Goal: Task Accomplishment & Management: Manage account settings

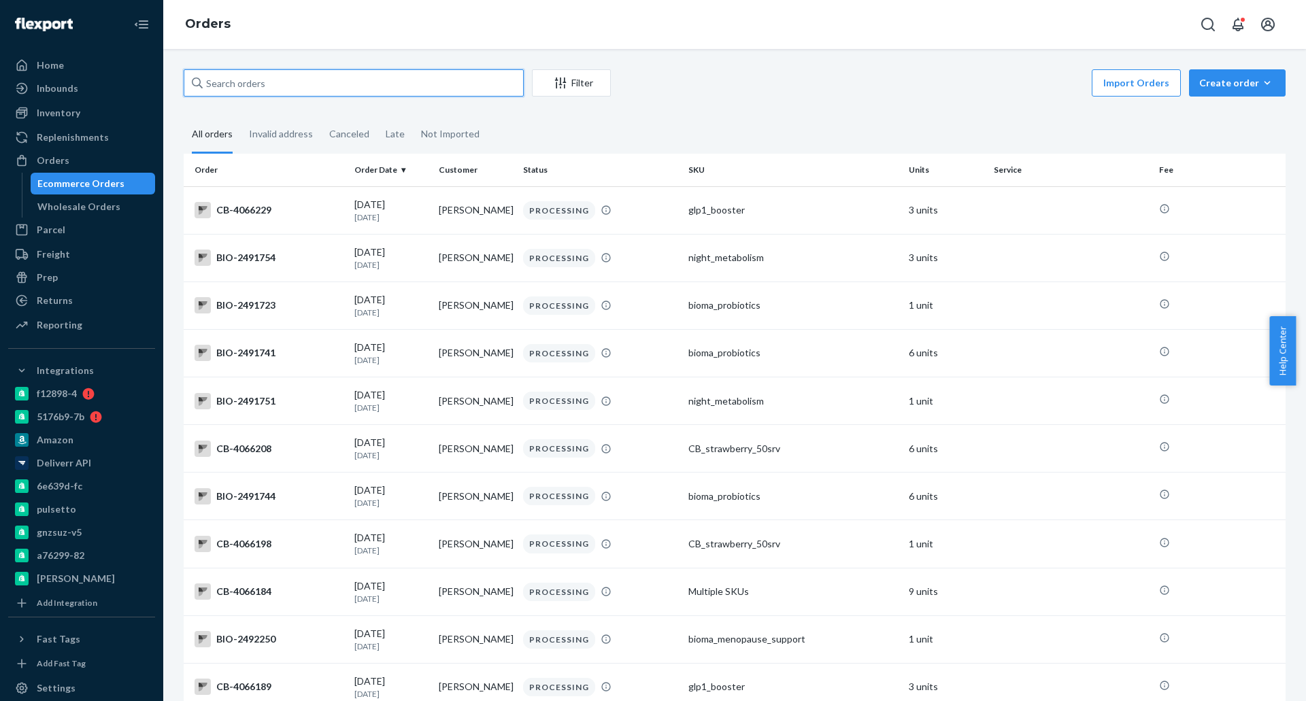
click at [265, 79] on input "text" at bounding box center [354, 82] width 340 height 27
paste input "619618"
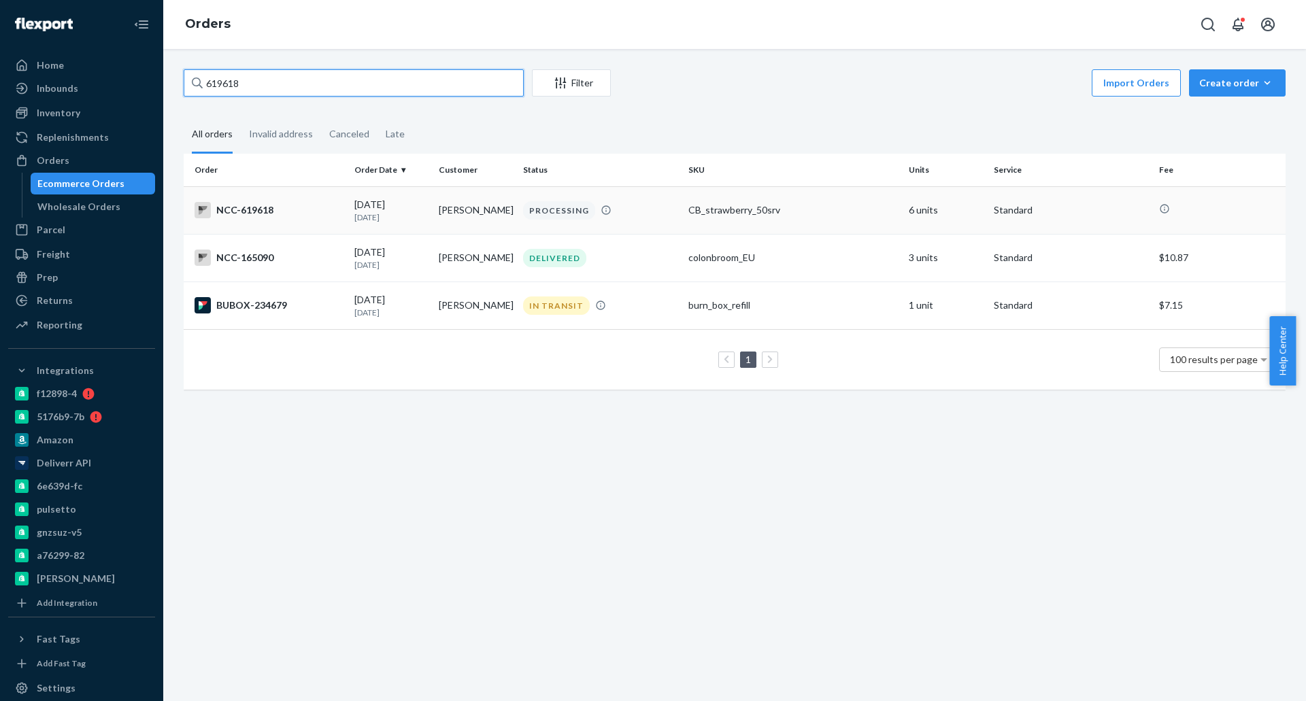
type input "619618"
click at [257, 208] on div "NCC-619618" at bounding box center [268, 210] width 149 height 16
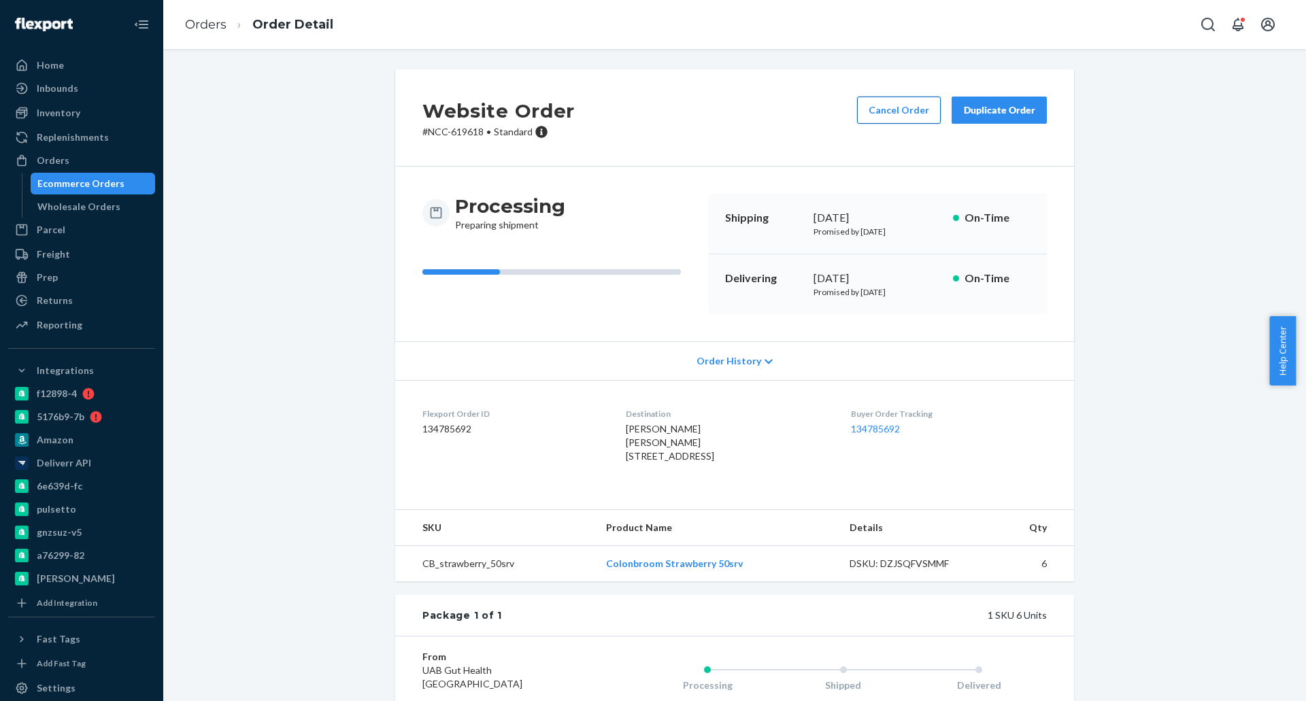
click at [882, 97] on button "Cancel Order" at bounding box center [899, 110] width 84 height 27
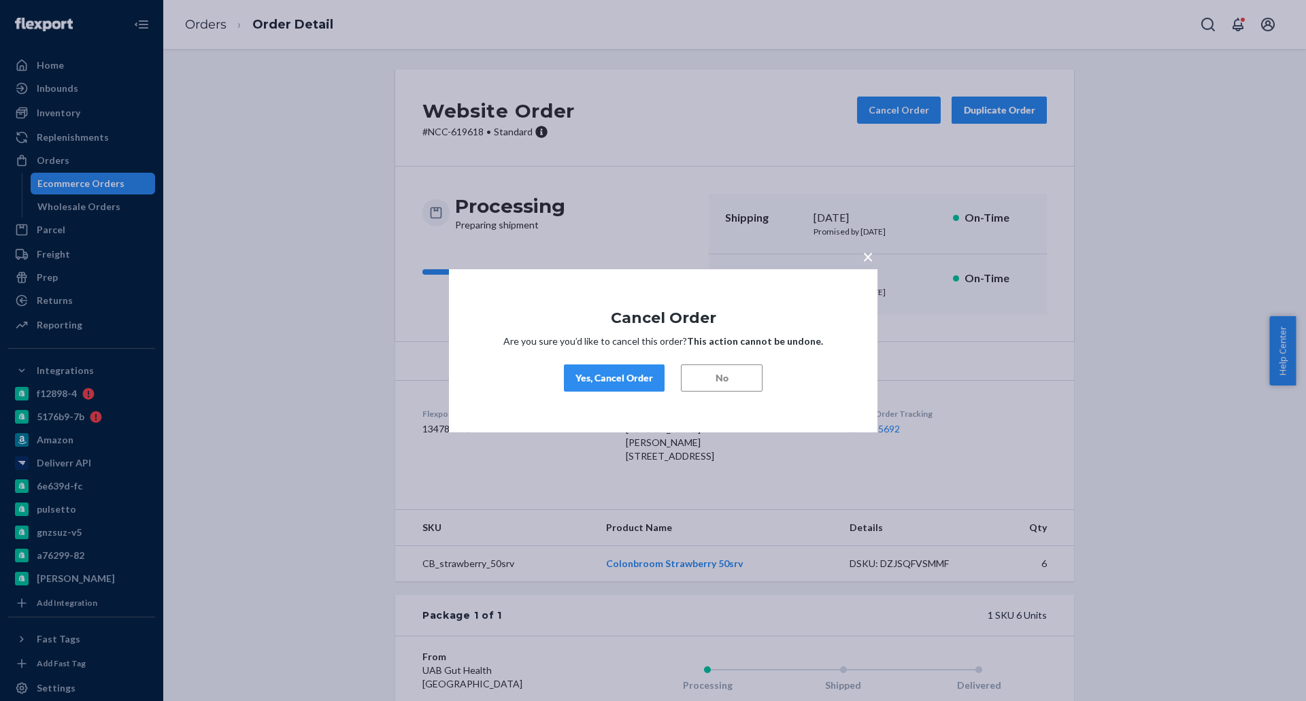
click at [601, 384] on div "Yes, Cancel Order" at bounding box center [614, 378] width 78 height 14
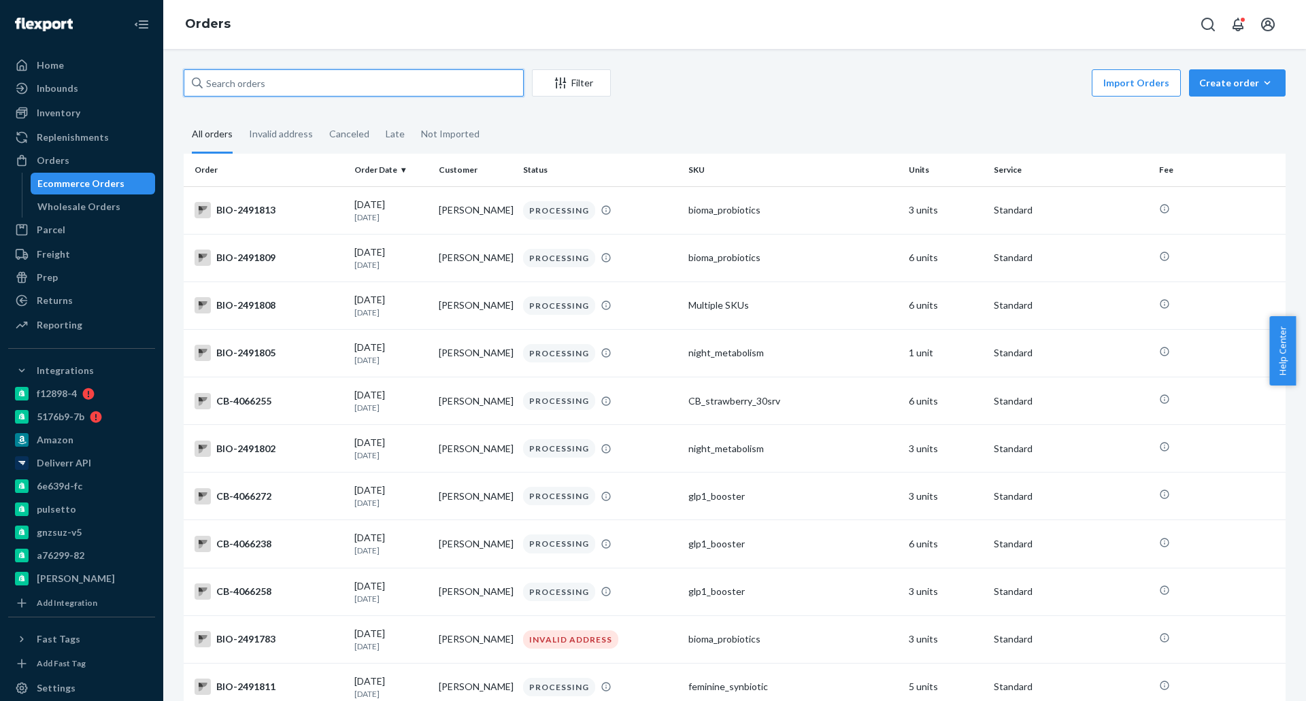
click at [328, 84] on input "text" at bounding box center [354, 82] width 340 height 27
paste input "599325"
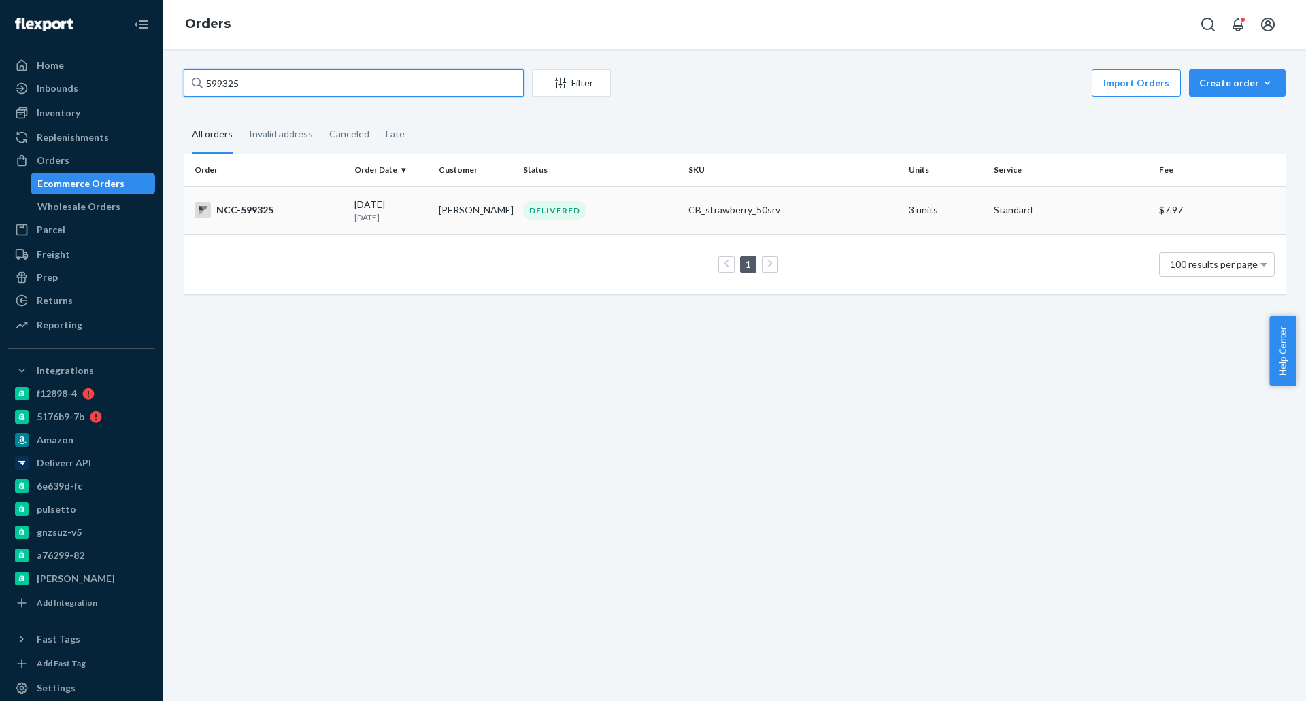
type input "599325"
click at [261, 207] on div "NCC-599325" at bounding box center [268, 210] width 149 height 16
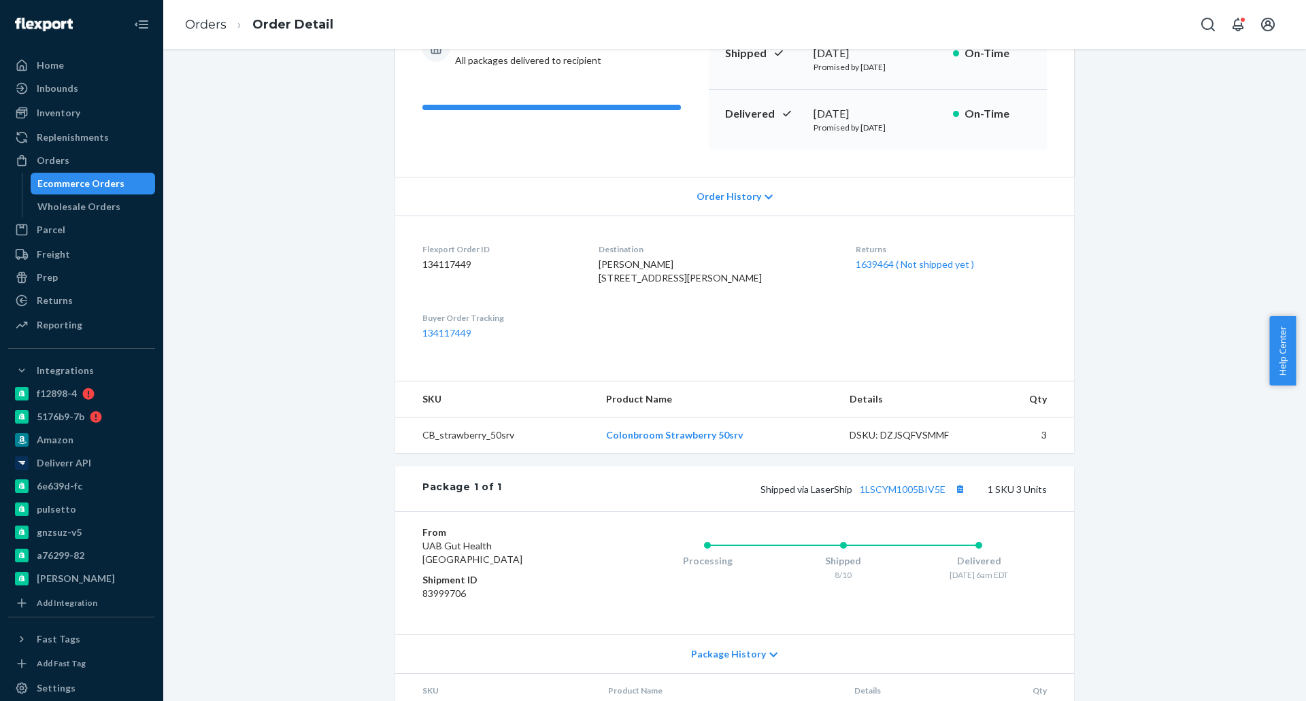
scroll to position [277, 0]
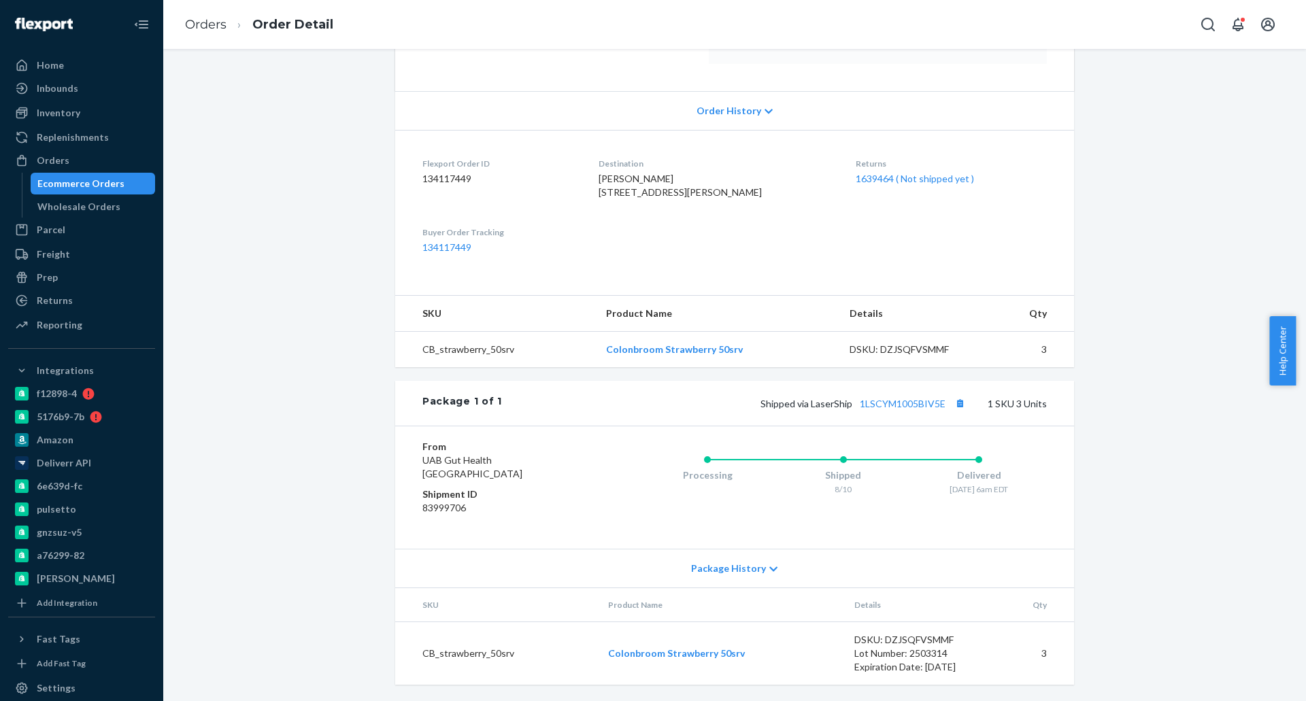
click at [950, 158] on dt "Returns" at bounding box center [951, 164] width 191 height 12
click at [938, 173] on link "1639464 ( Not shipped yet )" at bounding box center [915, 179] width 118 height 12
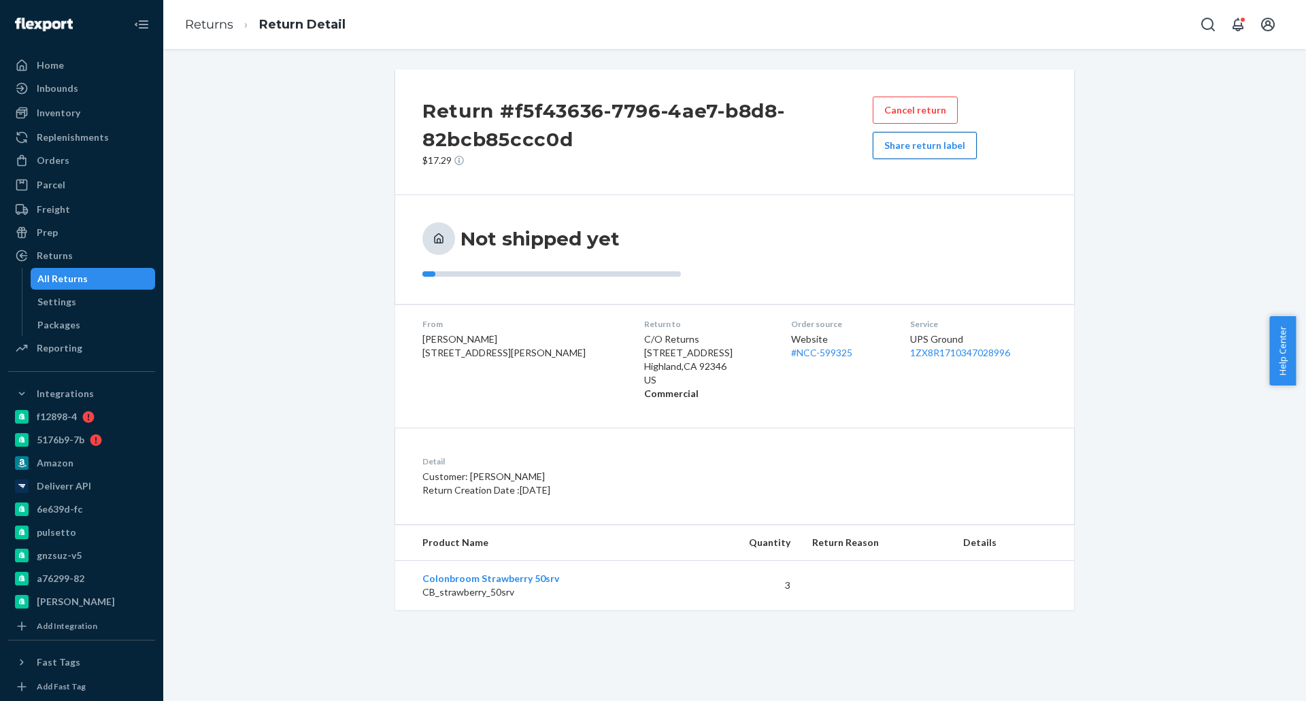
click at [894, 148] on button "Share return label" at bounding box center [925, 145] width 104 height 27
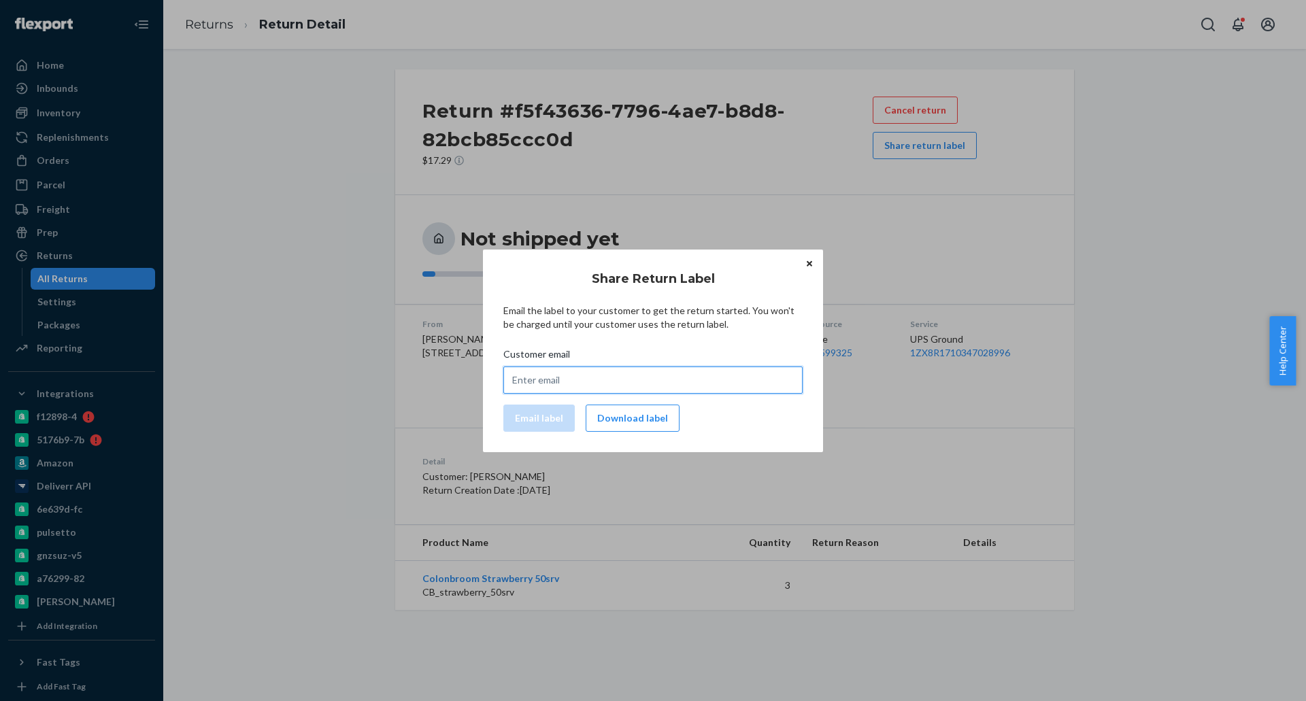
click at [655, 385] on input "Customer email" at bounding box center [652, 380] width 299 height 27
paste input "silvermanf@aol.com"
type input "silvermanf@aol.com"
click at [535, 427] on button "Email label" at bounding box center [538, 418] width 71 height 27
